Goal: Information Seeking & Learning: Learn about a topic

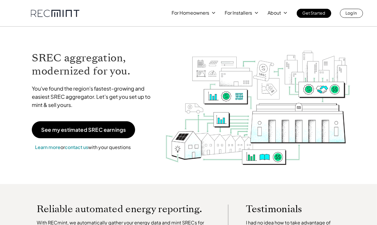
click at [205, 15] on p "For Homeowners" at bounding box center [191, 13] width 38 height 8
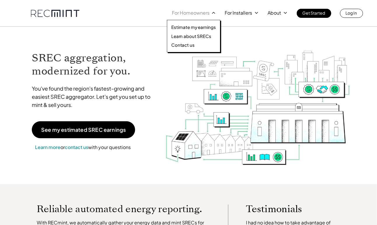
click at [195, 28] on p "Estimate my earnings" at bounding box center [193, 27] width 45 height 6
click at [186, 37] on p "Learn about SRECs" at bounding box center [191, 36] width 40 height 6
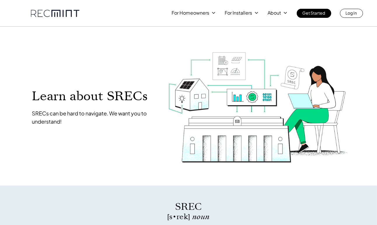
click at [208, 13] on p "For Homeowners" at bounding box center [191, 13] width 38 height 8
